Goal: Find specific page/section: Locate item on page

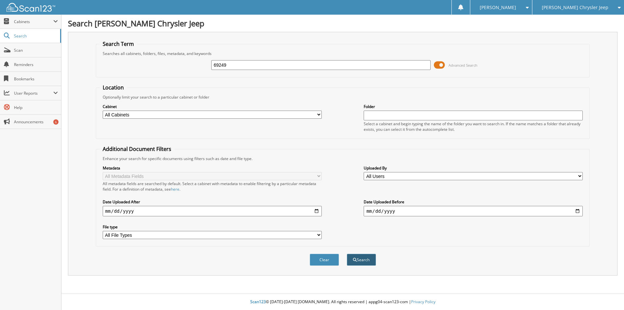
type input "69249"
click at [361, 259] on button "Search" at bounding box center [361, 260] width 29 height 12
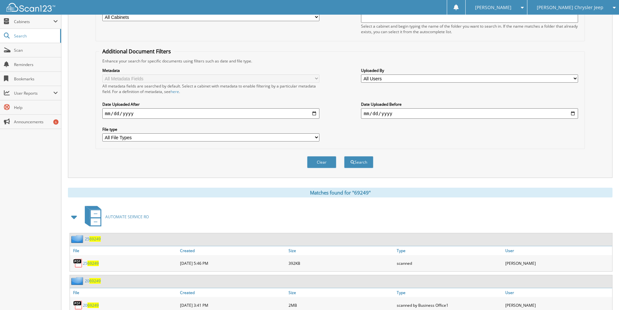
scroll to position [130, 0]
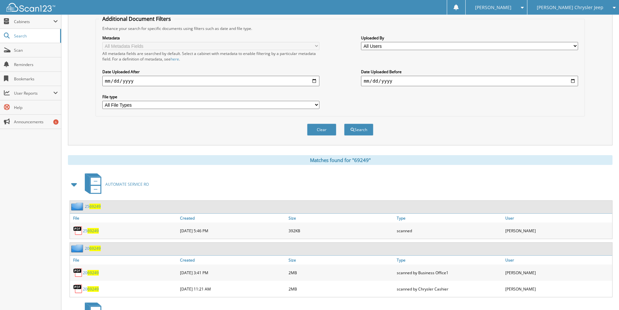
click at [92, 230] on span "69249" at bounding box center [92, 231] width 11 height 6
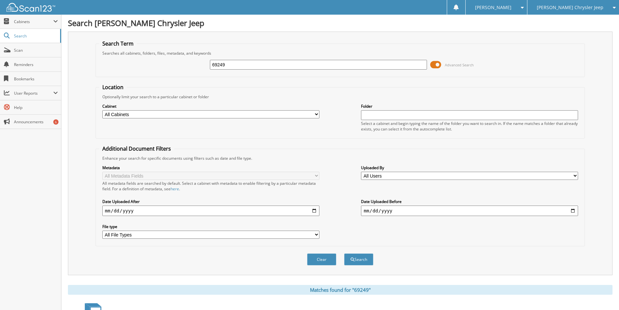
scroll to position [0, 0]
drag, startPoint x: 229, startPoint y: 66, endPoint x: 105, endPoint y: 47, distance: 124.9
click at [109, 48] on fieldset "Search Term Searches all cabinets, folders, files, metadata, and keywords 69249…" at bounding box center [341, 58] width 490 height 37
type input "68098"
click at [364, 258] on button "Search" at bounding box center [358, 260] width 29 height 12
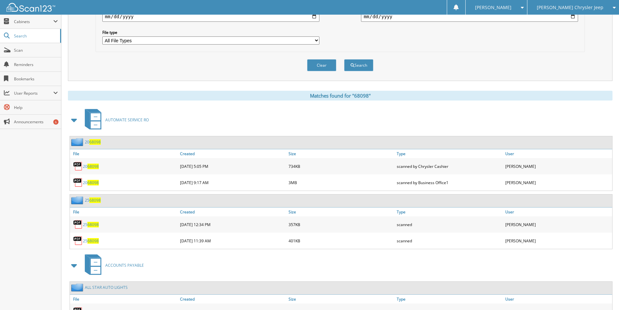
scroll to position [195, 0]
click at [89, 222] on span "68098" at bounding box center [92, 224] width 11 height 6
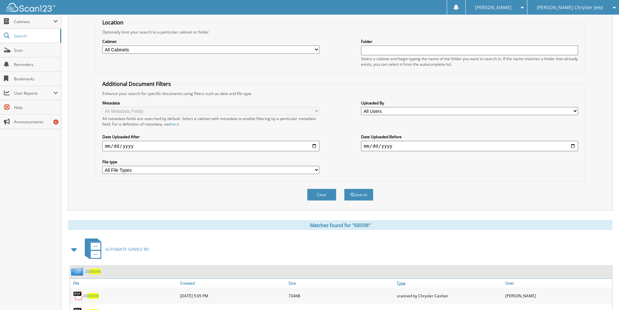
scroll to position [228, 0]
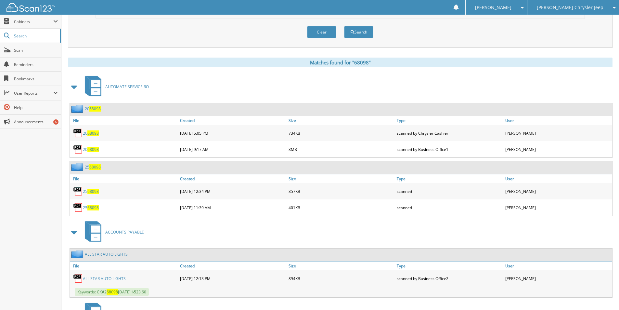
click at [91, 206] on span "68098" at bounding box center [92, 208] width 11 height 6
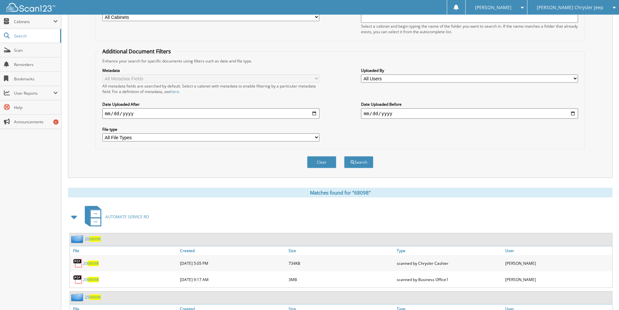
scroll to position [0, 0]
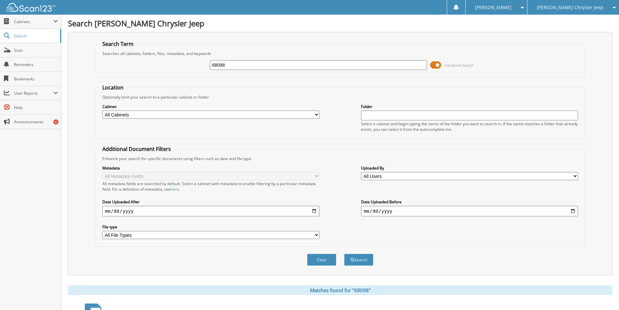
drag, startPoint x: 233, startPoint y: 67, endPoint x: 365, endPoint y: 131, distance: 147.0
click at [133, 43] on fieldset "Search Term Searches all cabinets, folders, files, metadata, and keywords 68098…" at bounding box center [341, 58] width 490 height 37
type input "65258"
click at [361, 258] on button "Search" at bounding box center [358, 260] width 29 height 12
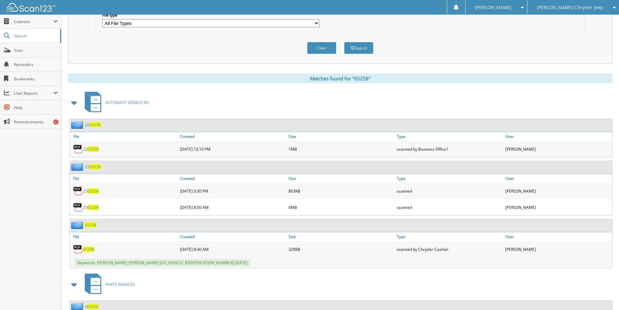
scroll to position [228, 0]
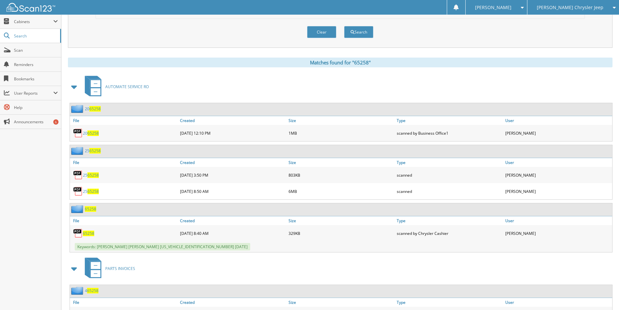
click at [90, 173] on span "65258" at bounding box center [92, 175] width 11 height 6
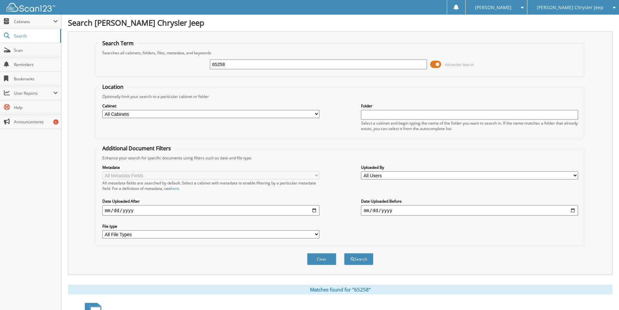
scroll to position [0, 0]
drag, startPoint x: 231, startPoint y: 66, endPoint x: 88, endPoint y: 38, distance: 146.4
click at [88, 38] on div "Search Term Searches all cabinets, folders, files, metadata, and keywords 65258…" at bounding box center [340, 153] width 545 height 243
type input "52072"
click at [355, 259] on button "Search" at bounding box center [358, 260] width 29 height 12
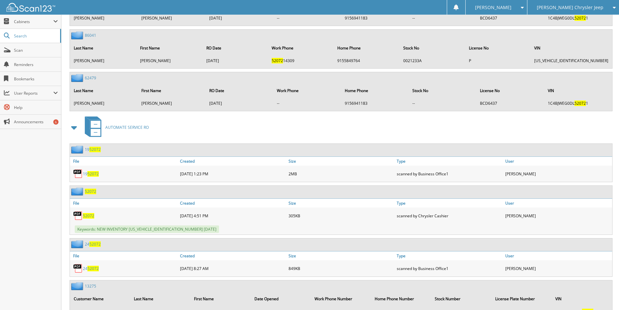
scroll to position [800, 0]
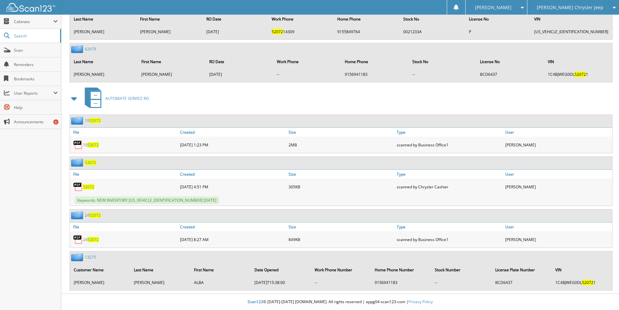
click at [90, 238] on span "52072" at bounding box center [92, 240] width 11 height 6
click at [93, 240] on span "52072" at bounding box center [92, 240] width 11 height 6
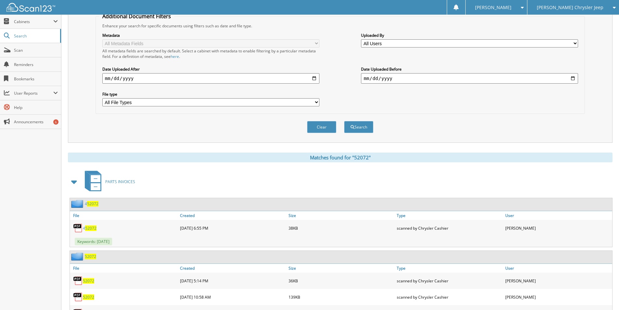
scroll to position [0, 0]
